Goal: Contribute content

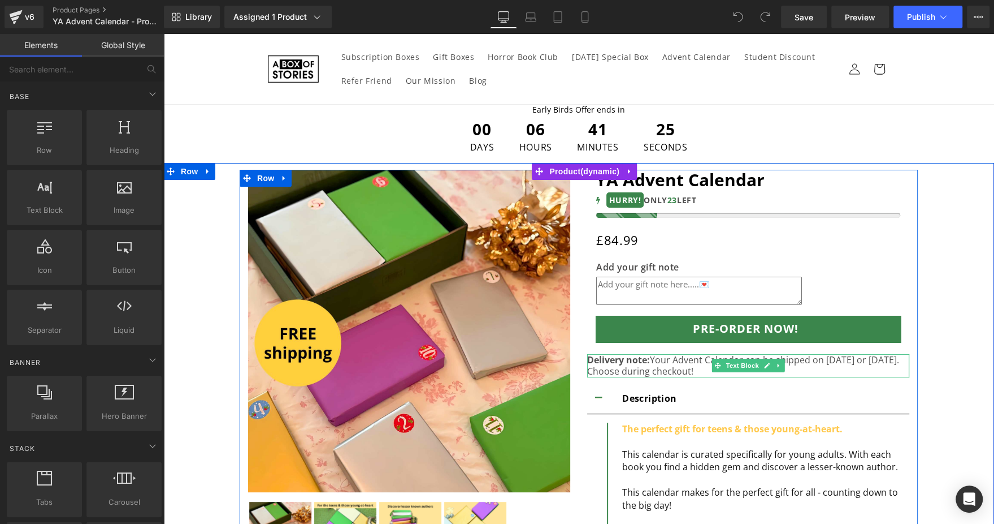
click at [655, 356] on div "Delivery note: Your Advent Calendar can be shipped on Oct 15th or Nov 15th. Cho…" at bounding box center [748, 366] width 322 height 24
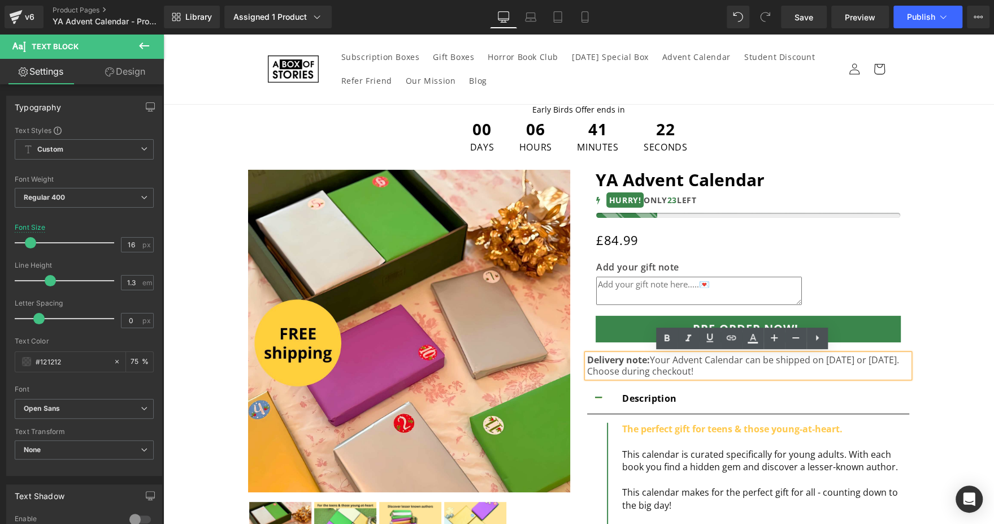
drag, startPoint x: 645, startPoint y: 359, endPoint x: 715, endPoint y: 372, distance: 70.7
click at [715, 372] on p "Delivery note: Your Advent Calendar can be shipped on Oct 15th or Nov 15th. Cho…" at bounding box center [748, 366] width 322 height 24
paste div
click at [663, 369] on p "Delivery note: Your Advent Calendar can be shipped on Oct 15th or Nov 15th. Cho…" at bounding box center [748, 366] width 322 height 24
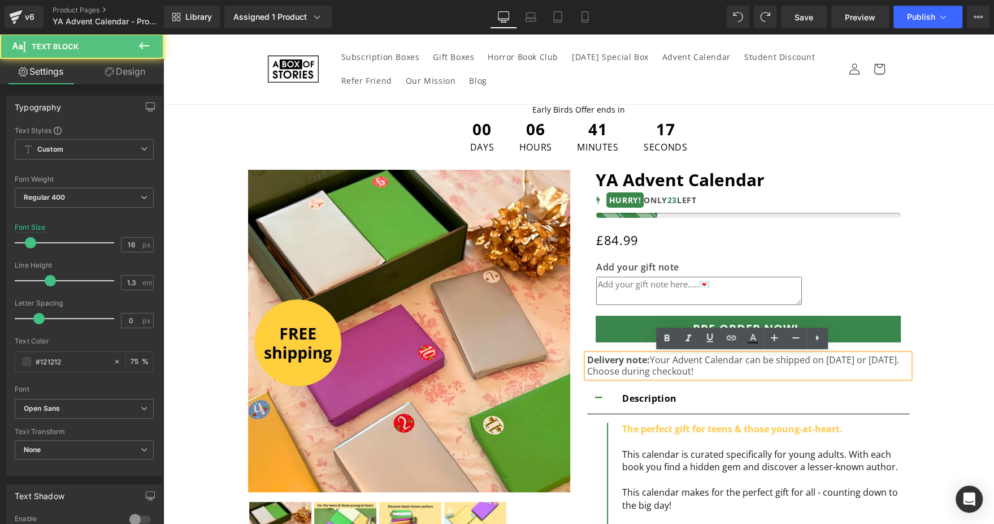
drag, startPoint x: 648, startPoint y: 361, endPoint x: 725, endPoint y: 376, distance: 78.3
click at [725, 376] on p "Delivery note: Your Advent Calendar can be shipped on Oct 15th or Nov 15th. Cho…" at bounding box center [748, 366] width 322 height 24
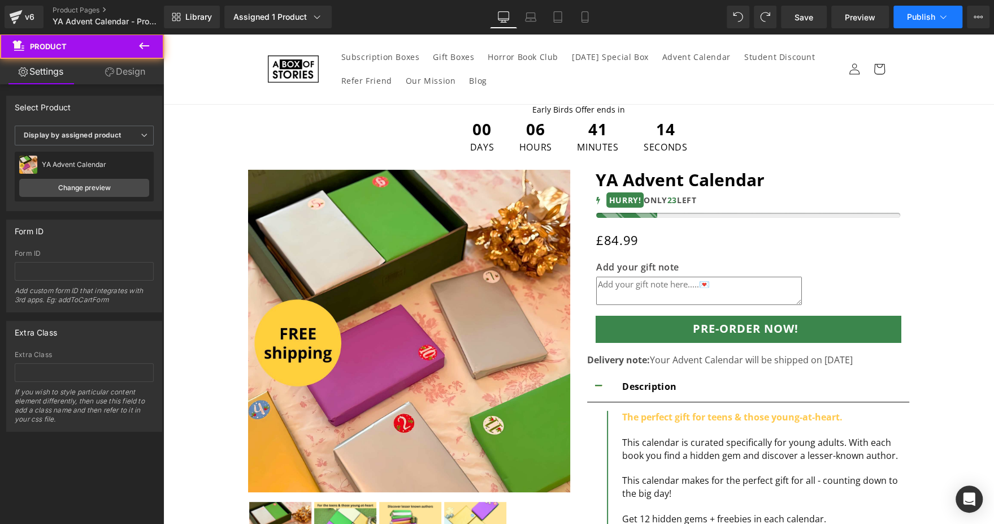
click at [918, 20] on span "Publish" at bounding box center [921, 16] width 28 height 9
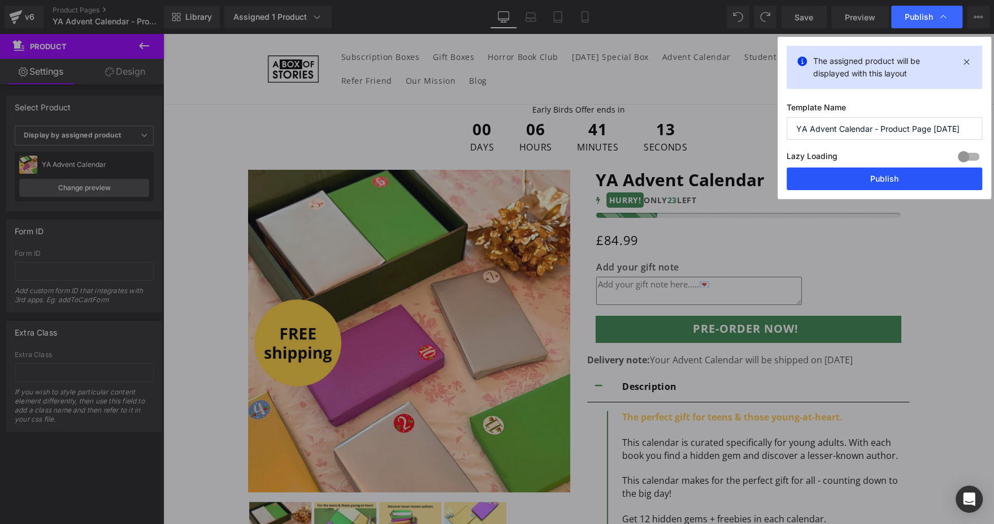
drag, startPoint x: 832, startPoint y: 181, endPoint x: 652, endPoint y: 267, distance: 199.5
click at [832, 181] on button "Publish" at bounding box center [885, 178] width 196 height 23
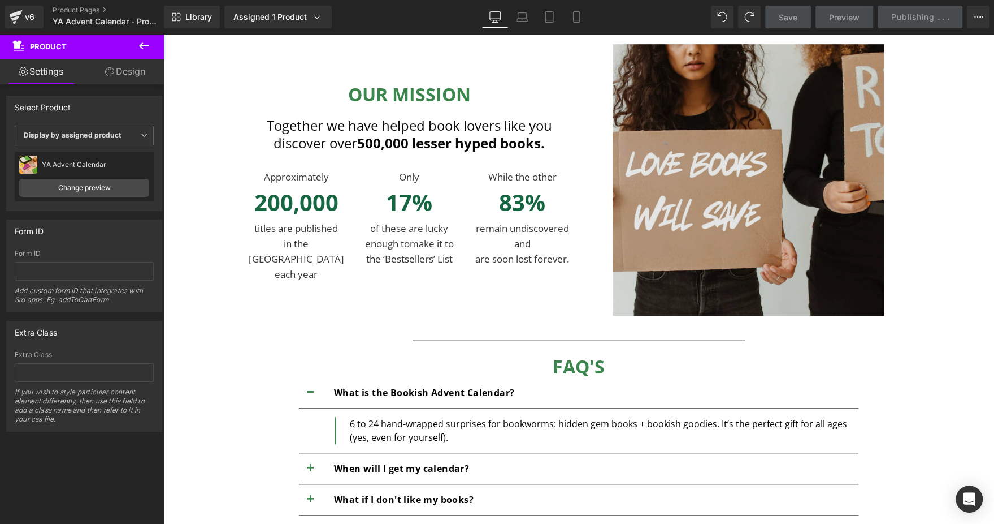
scroll to position [847, 0]
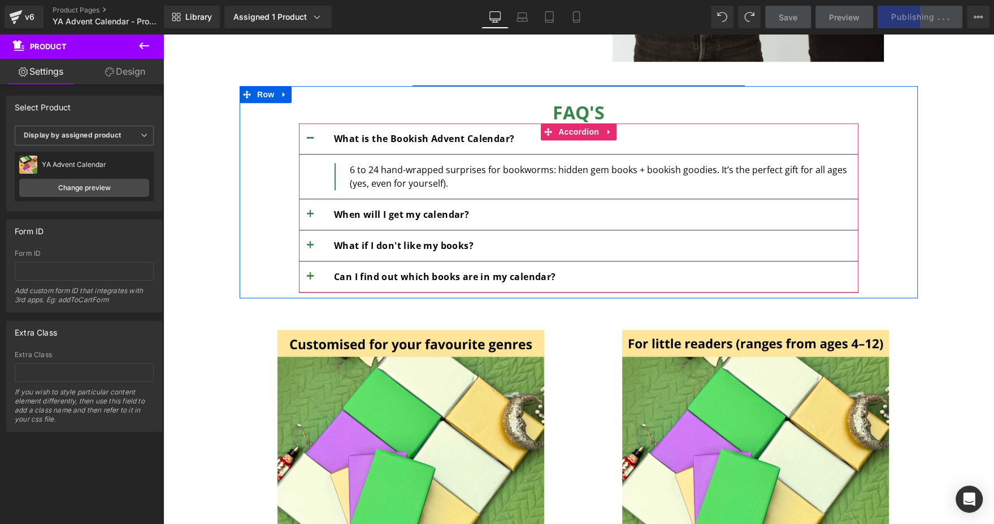
click at [305, 206] on button "button" at bounding box center [310, 214] width 23 height 31
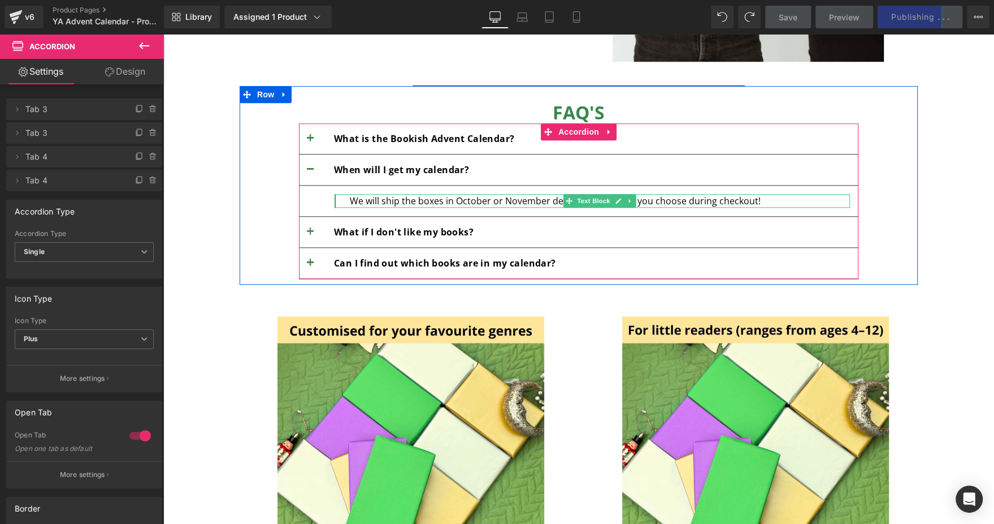
click at [381, 199] on div "We will ship the boxes in October or November depending on what you choose duri…" at bounding box center [600, 201] width 500 height 14
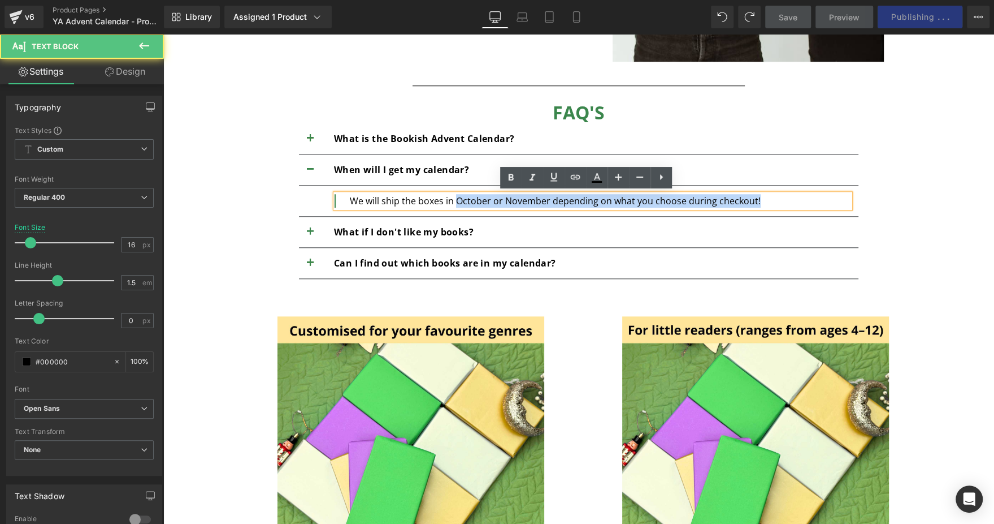
drag, startPoint x: 451, startPoint y: 201, endPoint x: 757, endPoint y: 198, distance: 306.4
click at [757, 198] on div "We will ship the boxes in October or November depending on what you choose duri…" at bounding box center [600, 201] width 500 height 14
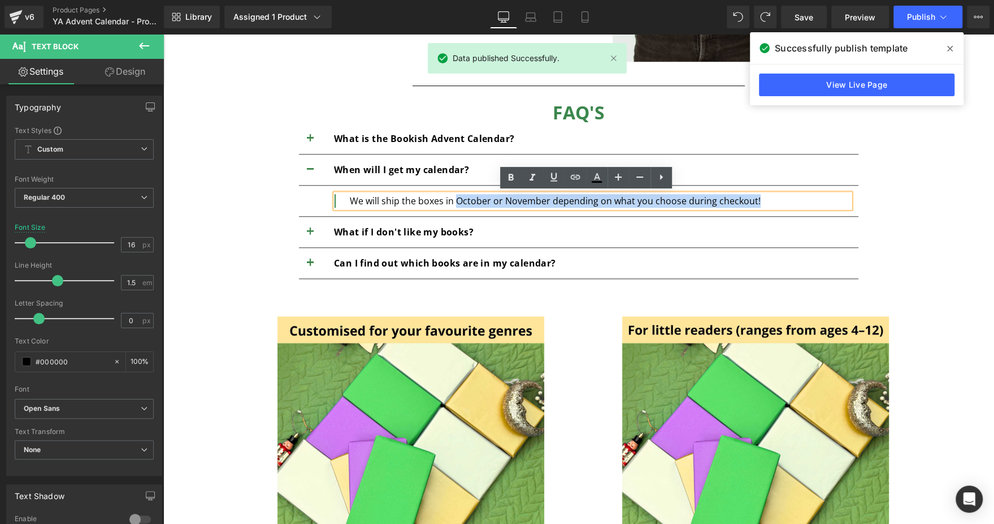
paste div
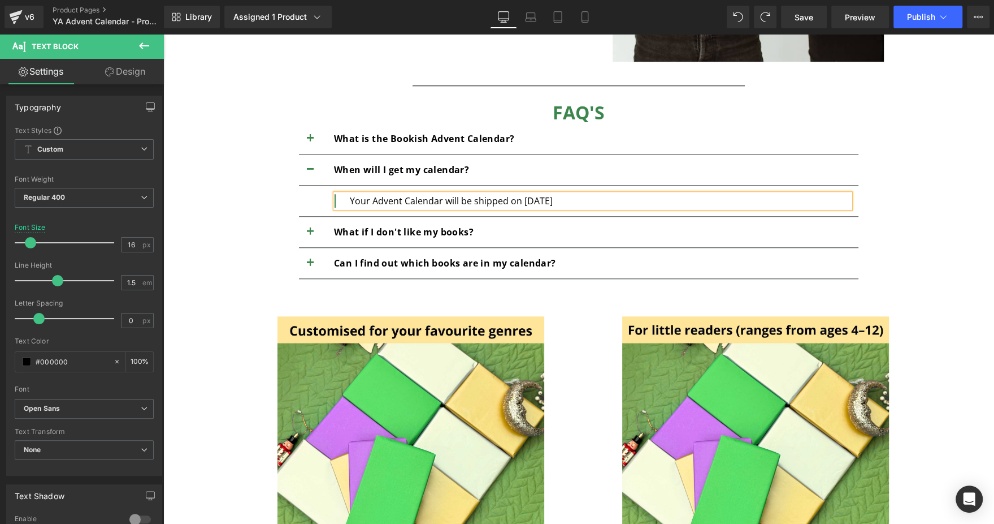
copy div "Your Advent Calendar will be shipped on 24th Nov."
click at [958, 188] on div "Early Birds Offer ends in Text Block 00 Days 06 Hours 40 Minutes 54 Seconds Cou…" at bounding box center [578, 7] width 831 height 1500
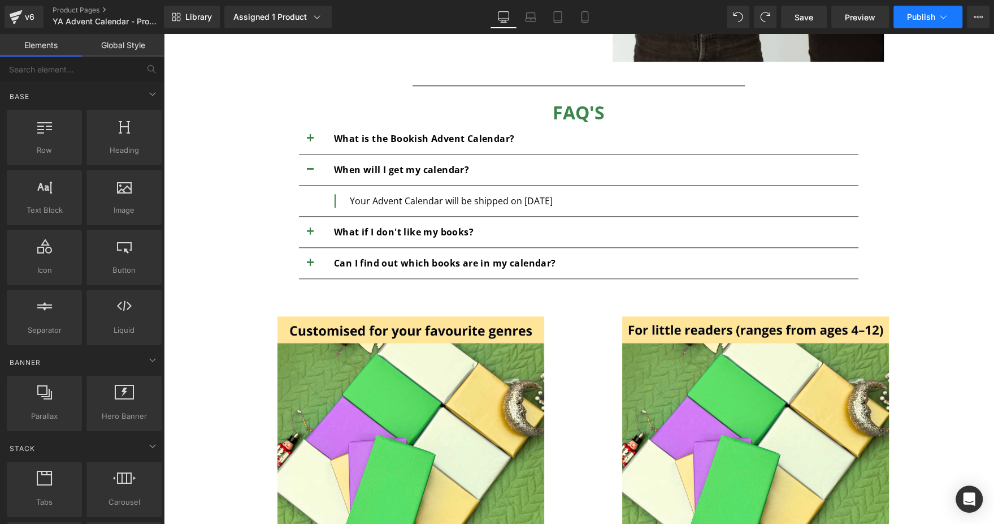
click at [935, 20] on span "Publish" at bounding box center [921, 16] width 28 height 9
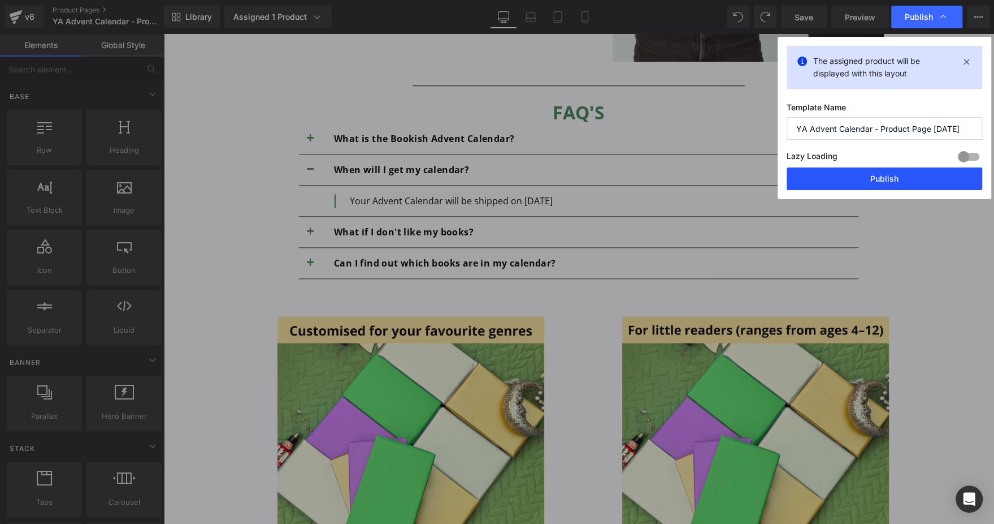
click at [892, 178] on button "Publish" at bounding box center [885, 178] width 196 height 23
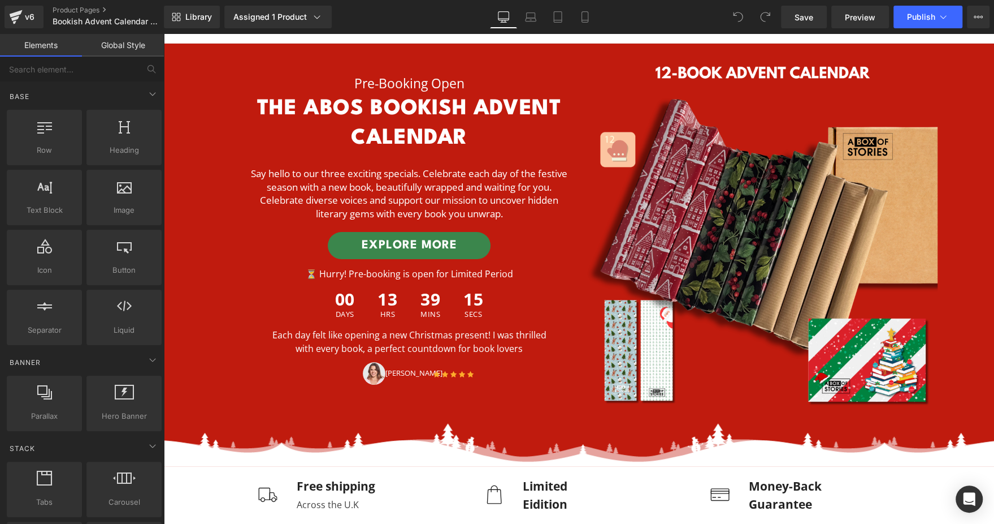
scroll to position [424, 0]
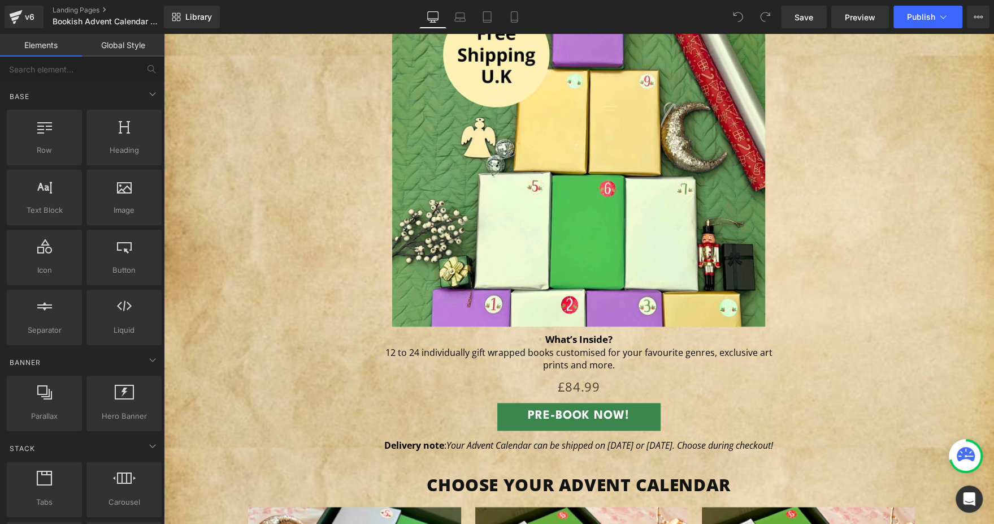
scroll to position [1017, 0]
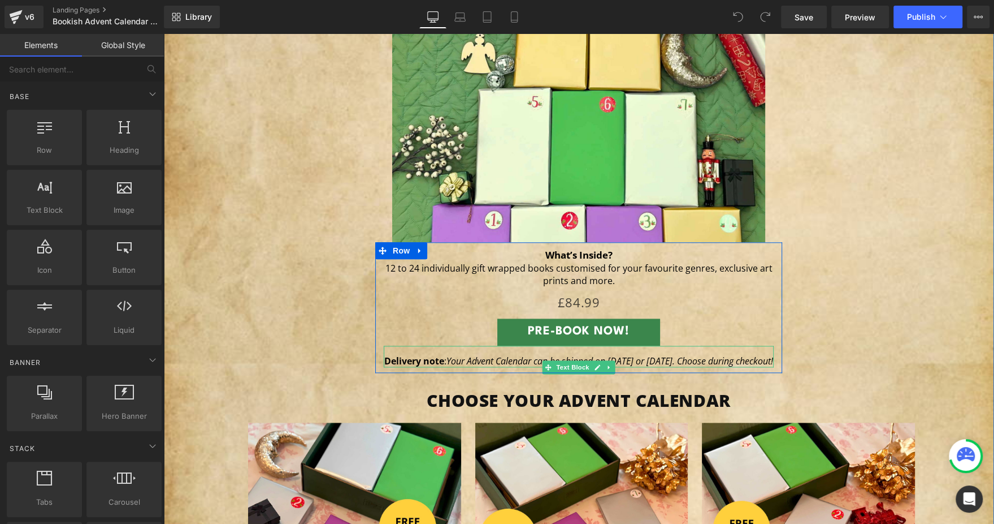
click at [464, 358] on icon "Your Advent Calendar can be shipped on [DATE] or [DATE]. Choose during checkout!" at bounding box center [610, 360] width 327 height 12
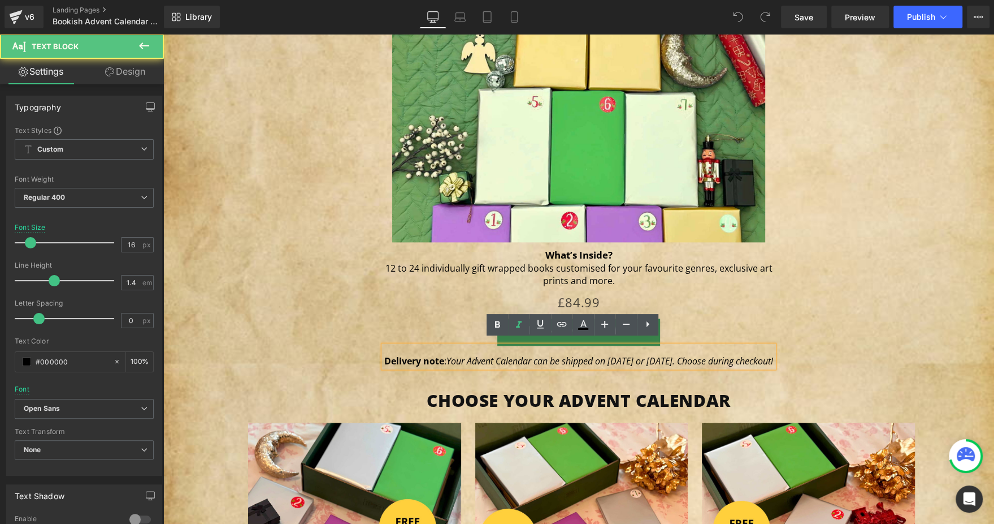
click at [604, 357] on icon "Your Advent Calendar can be shipped on [DATE] or [DATE]. Choose during checkout!" at bounding box center [610, 360] width 327 height 12
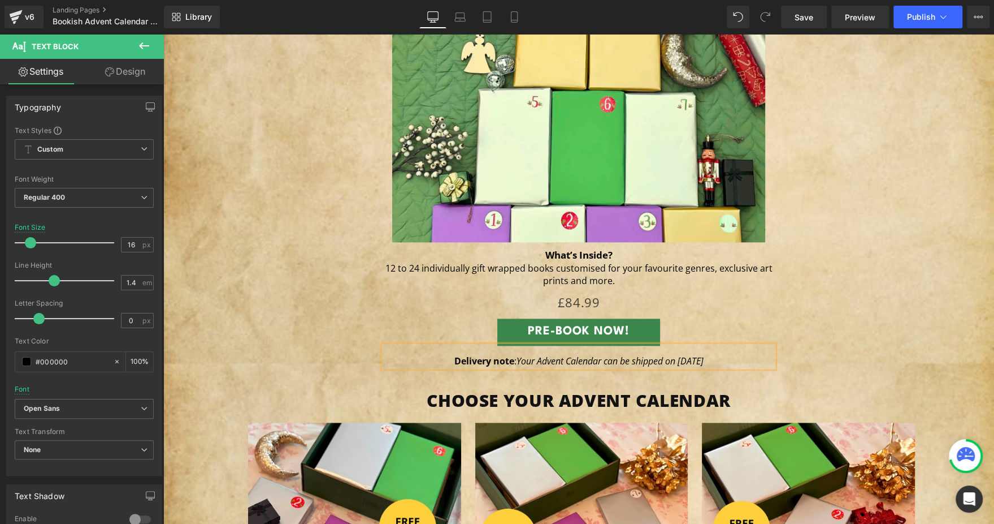
copy icon "Your Advent Calendar can be shipped on [DATE]"
click at [907, 297] on div "Separator FICTION advent CALENDAR Heading ★★★★★ 4.9/5 by Book Lovers Text Block…" at bounding box center [579, 87] width 678 height 572
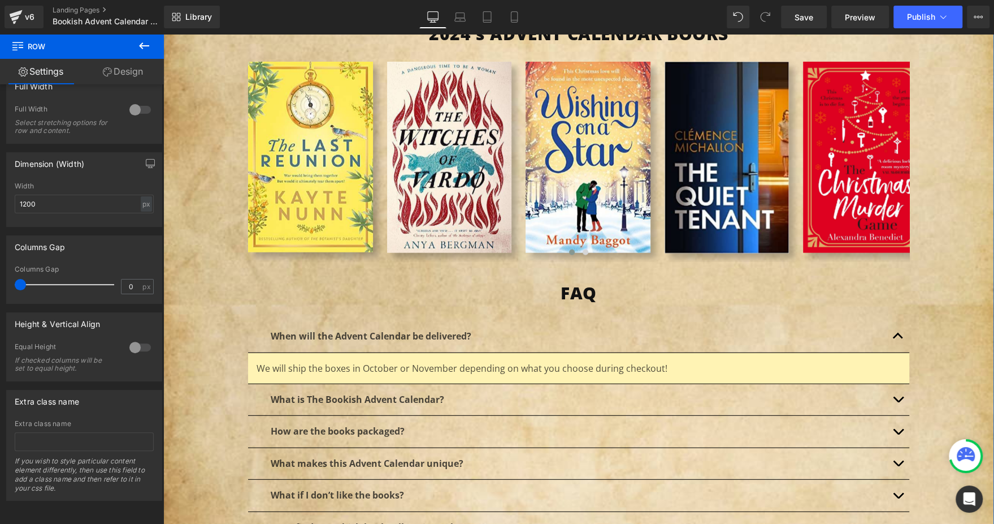
scroll to position [2374, 0]
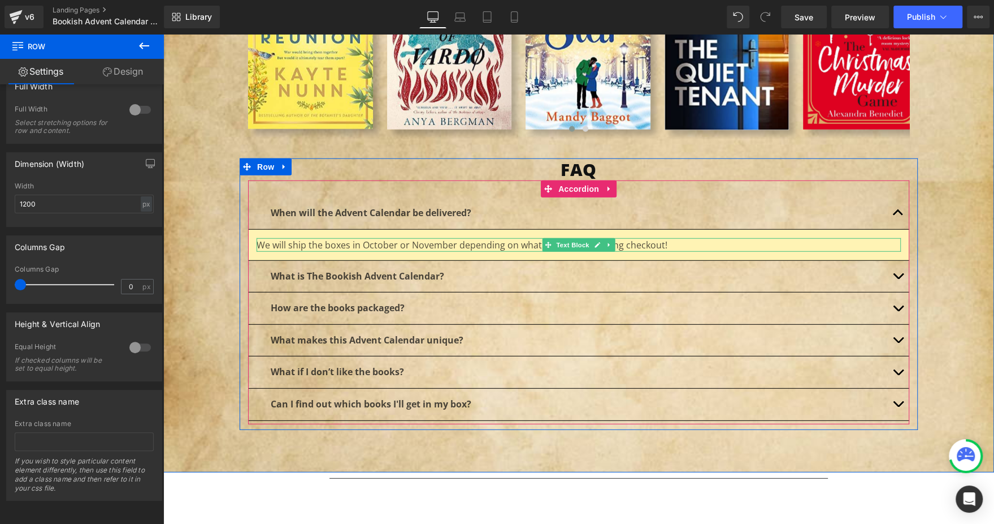
click at [412, 238] on p "We will ship the boxes in October or November depending on what you choose duri…" at bounding box center [579, 245] width 644 height 14
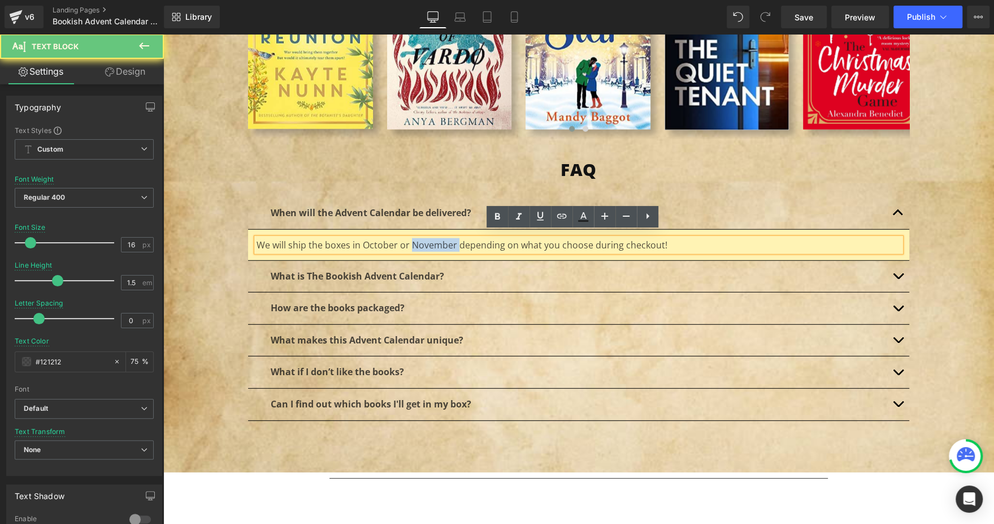
click at [412, 238] on p "We will ship the boxes in October or November depending on what you choose duri…" at bounding box center [579, 245] width 644 height 14
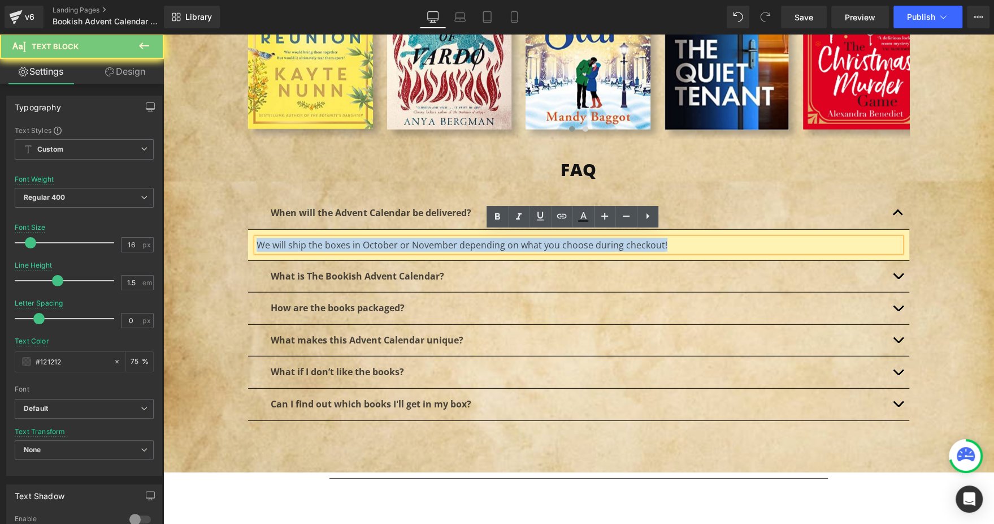
click at [412, 238] on p "We will ship the boxes in October or November depending on what you choose duri…" at bounding box center [579, 245] width 644 height 14
paste div
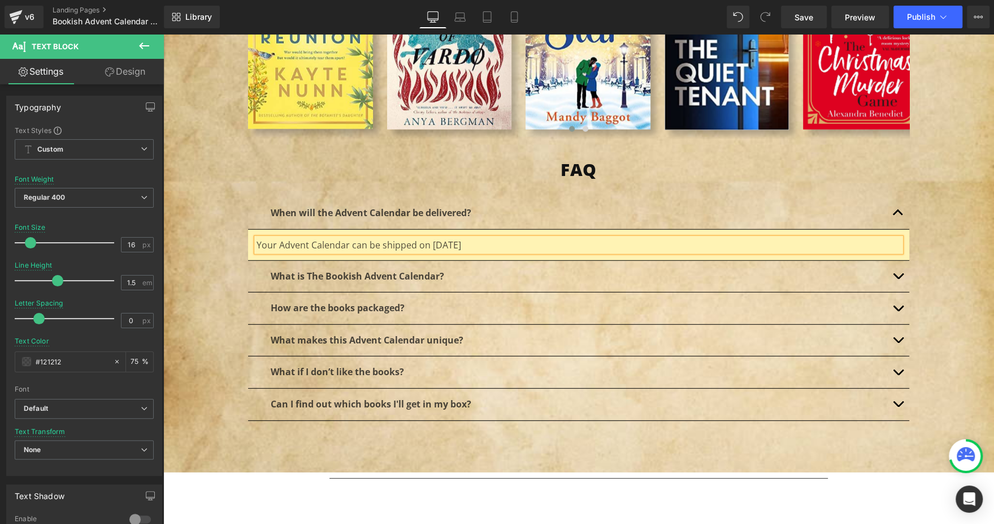
click at [220, 258] on div "FAQ Heading When will the Advent Calendar be delivered? Text Block Your Advent …" at bounding box center [578, 289] width 831 height 291
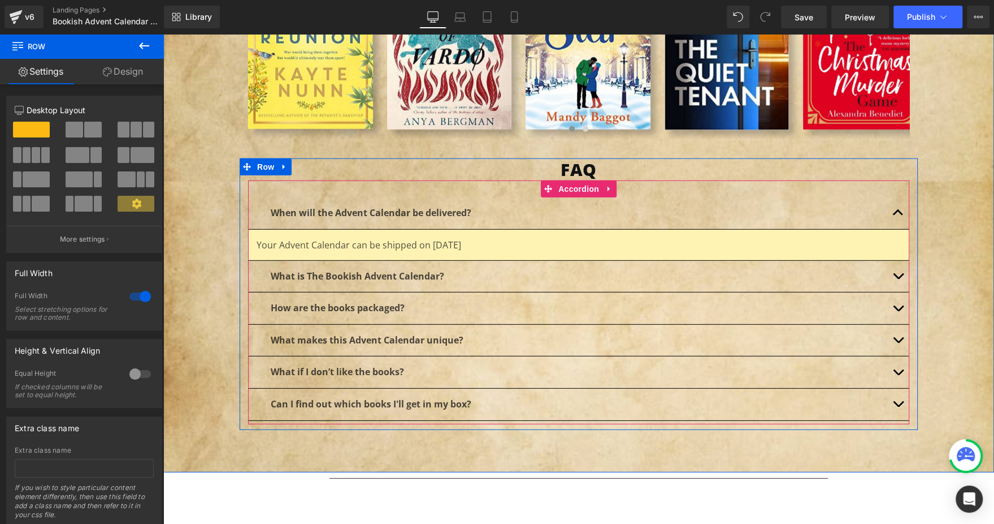
click at [894, 263] on button "button" at bounding box center [898, 277] width 23 height 32
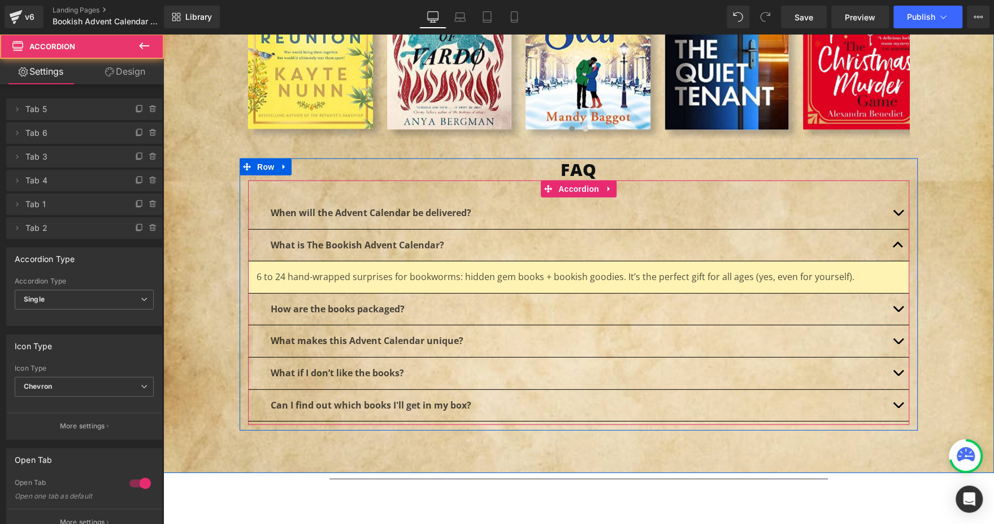
click at [898, 312] on span "button" at bounding box center [898, 312] width 0 height 0
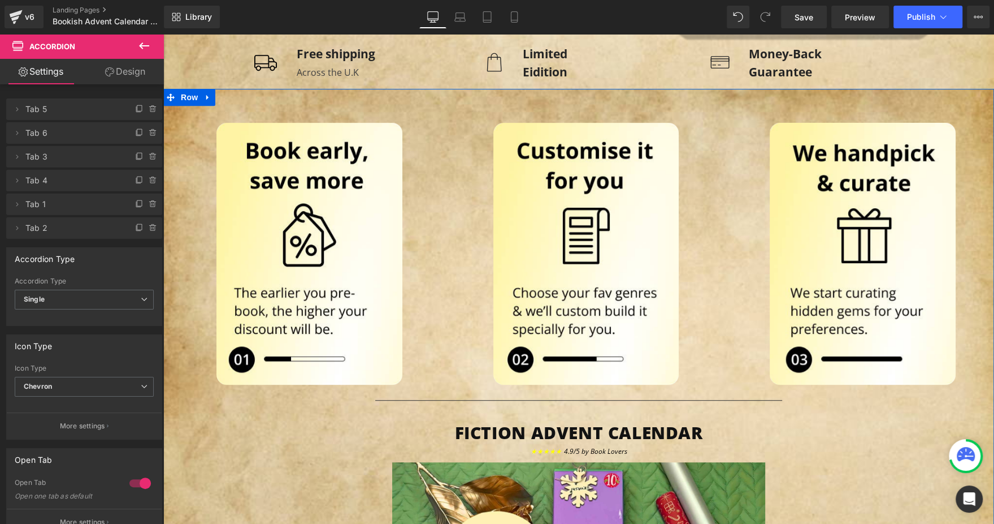
scroll to position [0, 0]
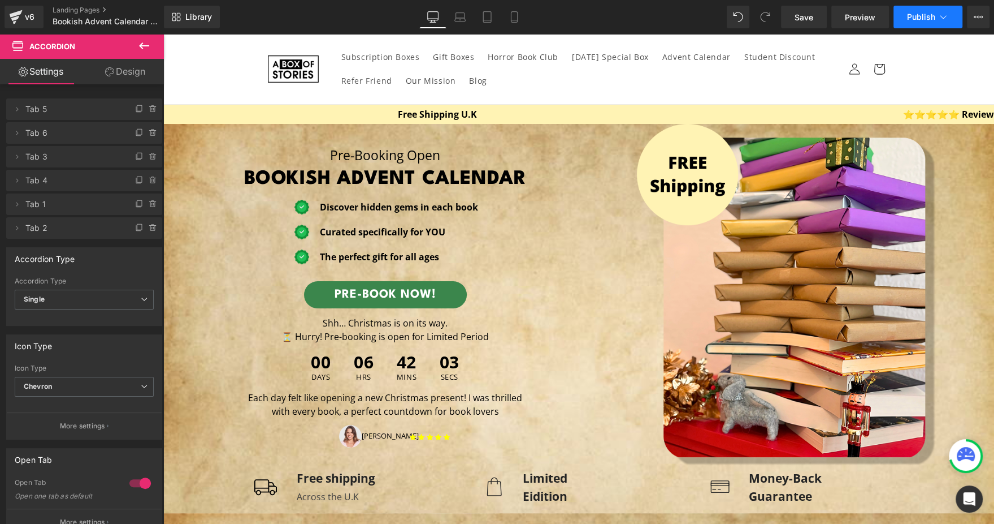
click at [906, 20] on button "Publish" at bounding box center [928, 17] width 69 height 23
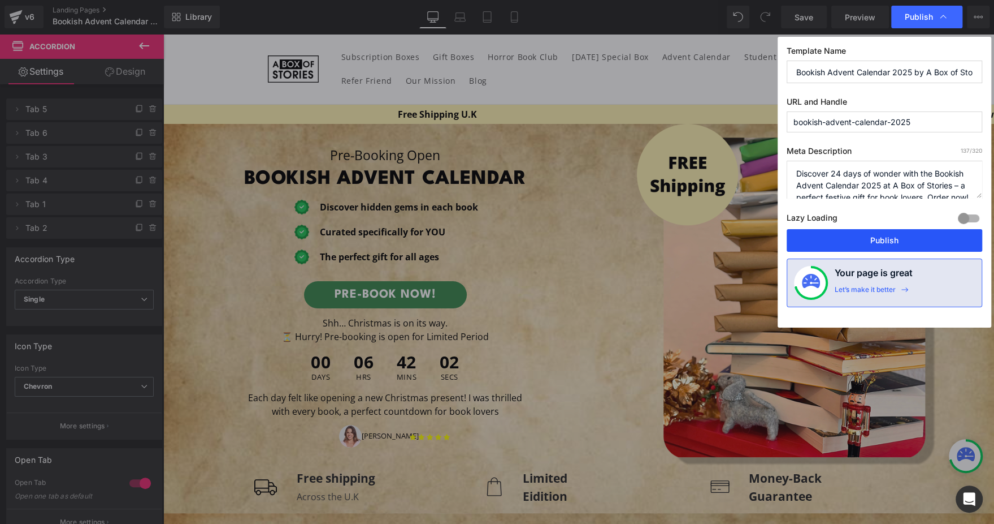
click at [834, 234] on button "Publish" at bounding box center [885, 240] width 196 height 23
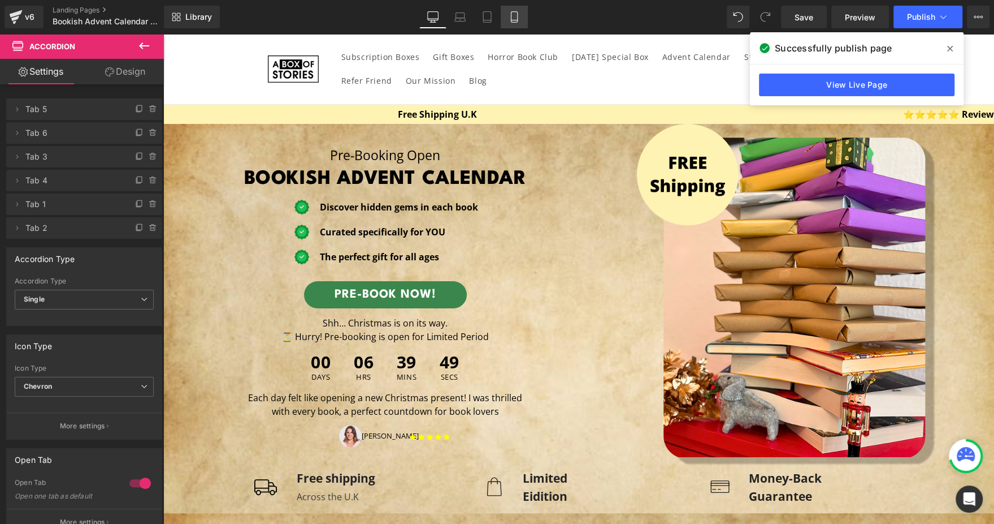
click at [510, 16] on icon at bounding box center [514, 16] width 11 height 11
